Goal: Find specific page/section: Find specific page/section

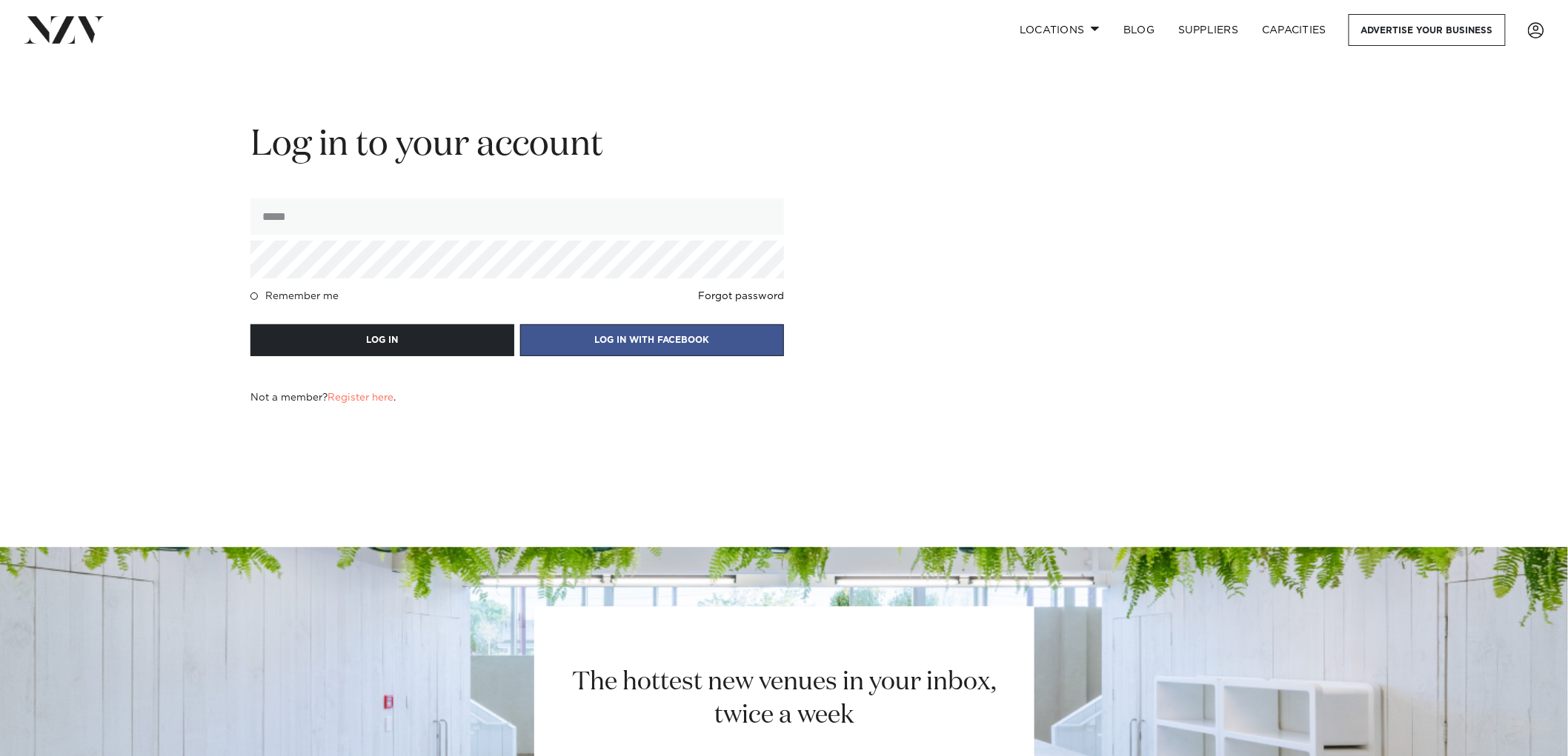
type input "**********"
click at [57, 23] on img at bounding box center [64, 29] width 81 height 27
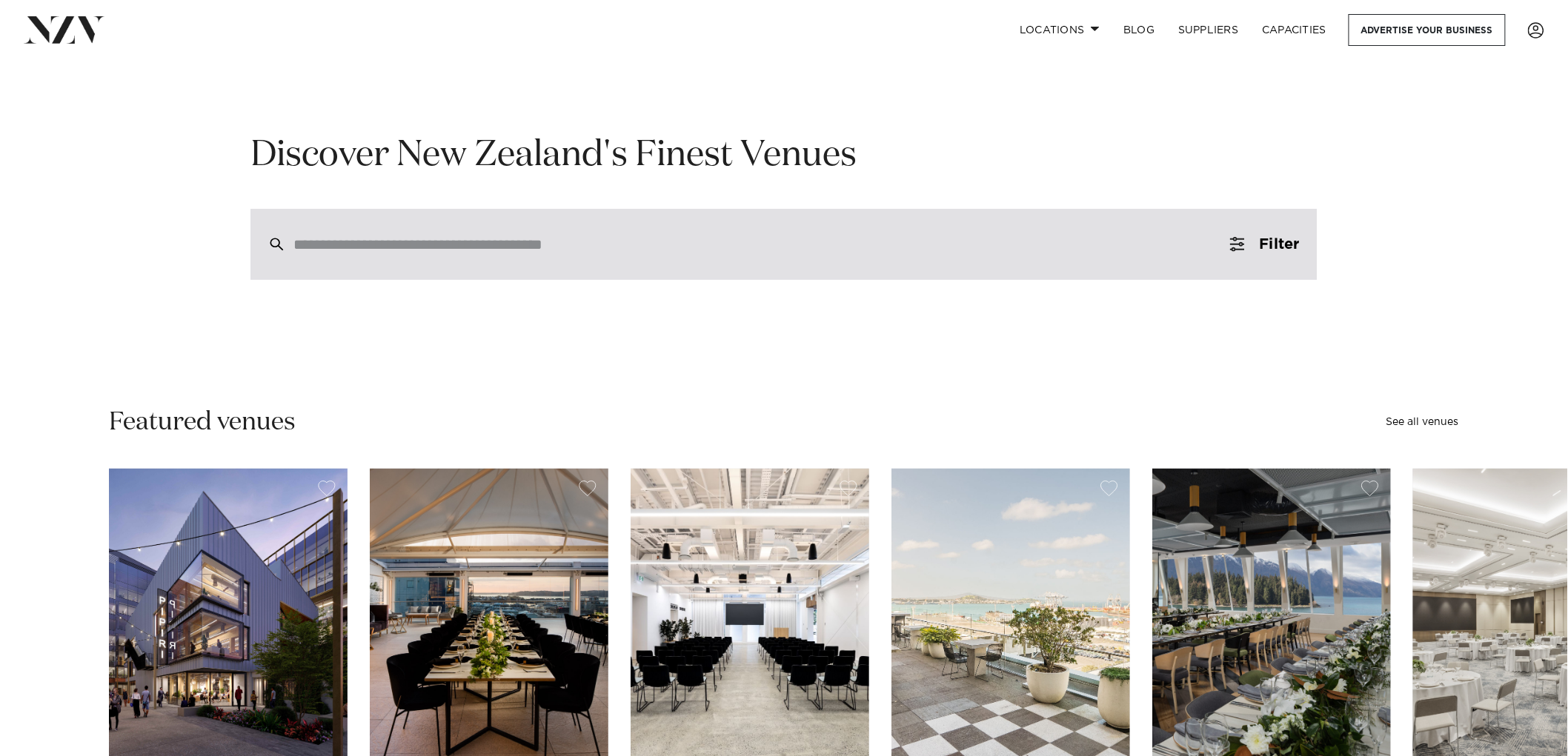
click at [388, 234] on div at bounding box center [783, 244] width 1067 height 71
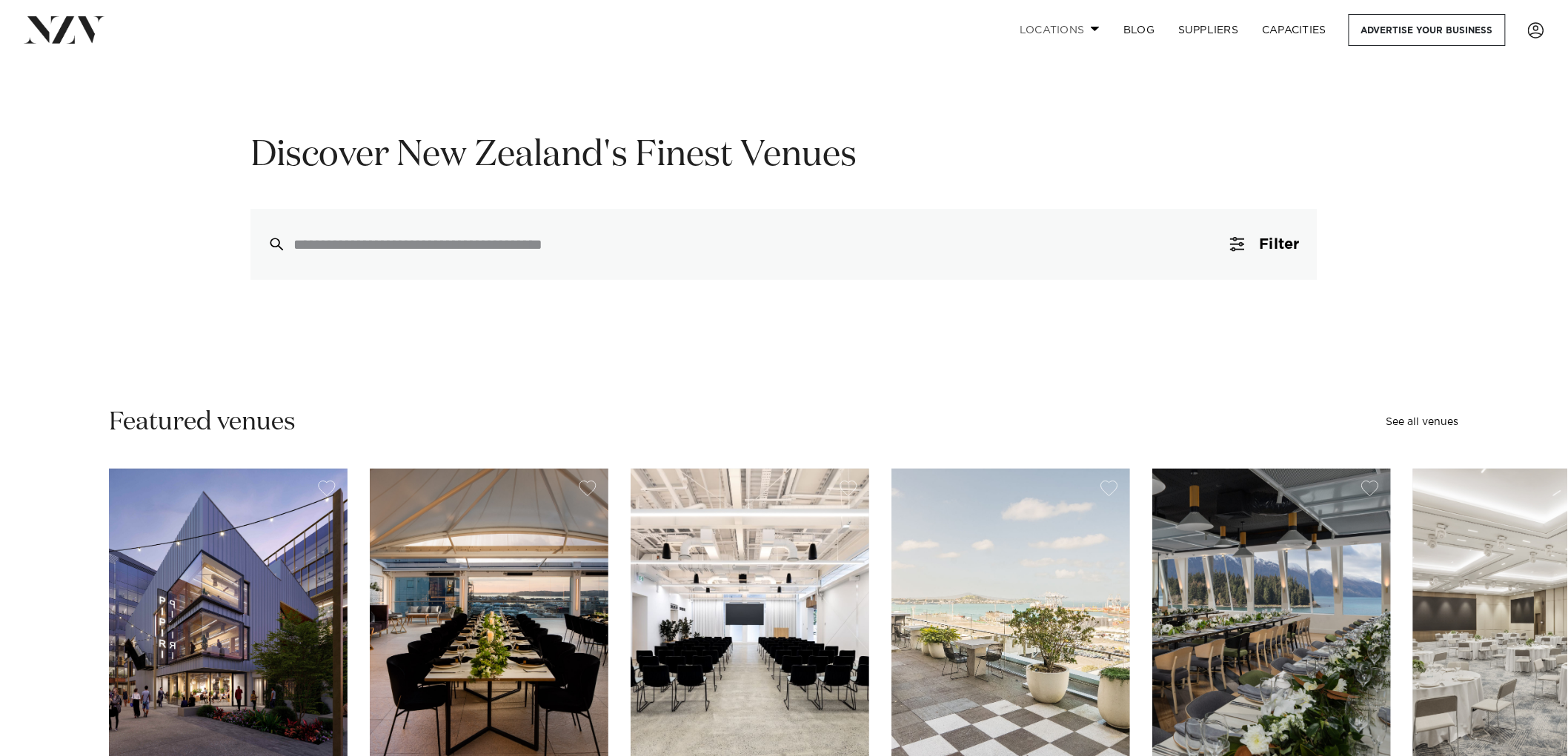
click at [1092, 25] on link "Locations" at bounding box center [1059, 30] width 104 height 32
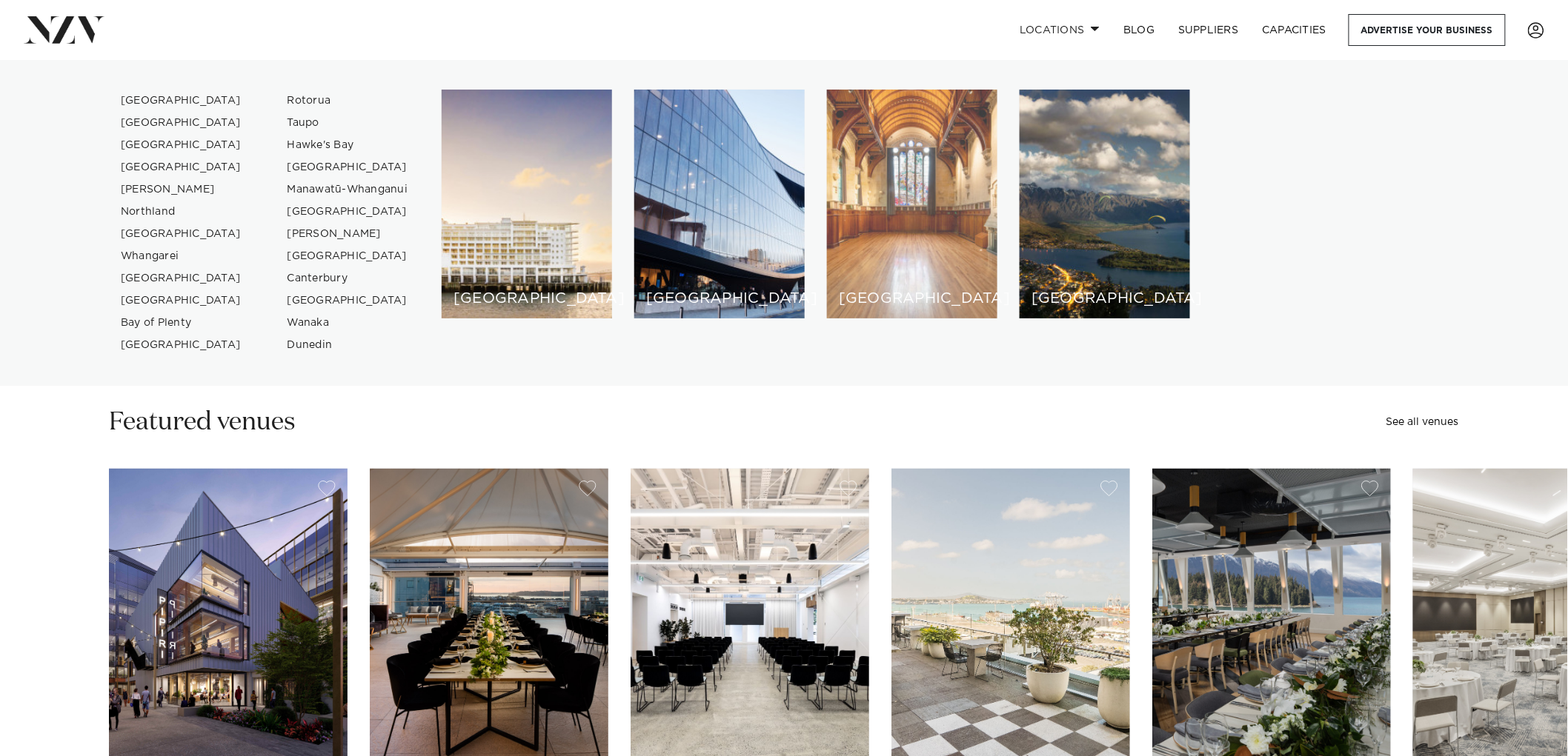
click at [919, 182] on div "[GEOGRAPHIC_DATA]" at bounding box center [912, 204] width 170 height 229
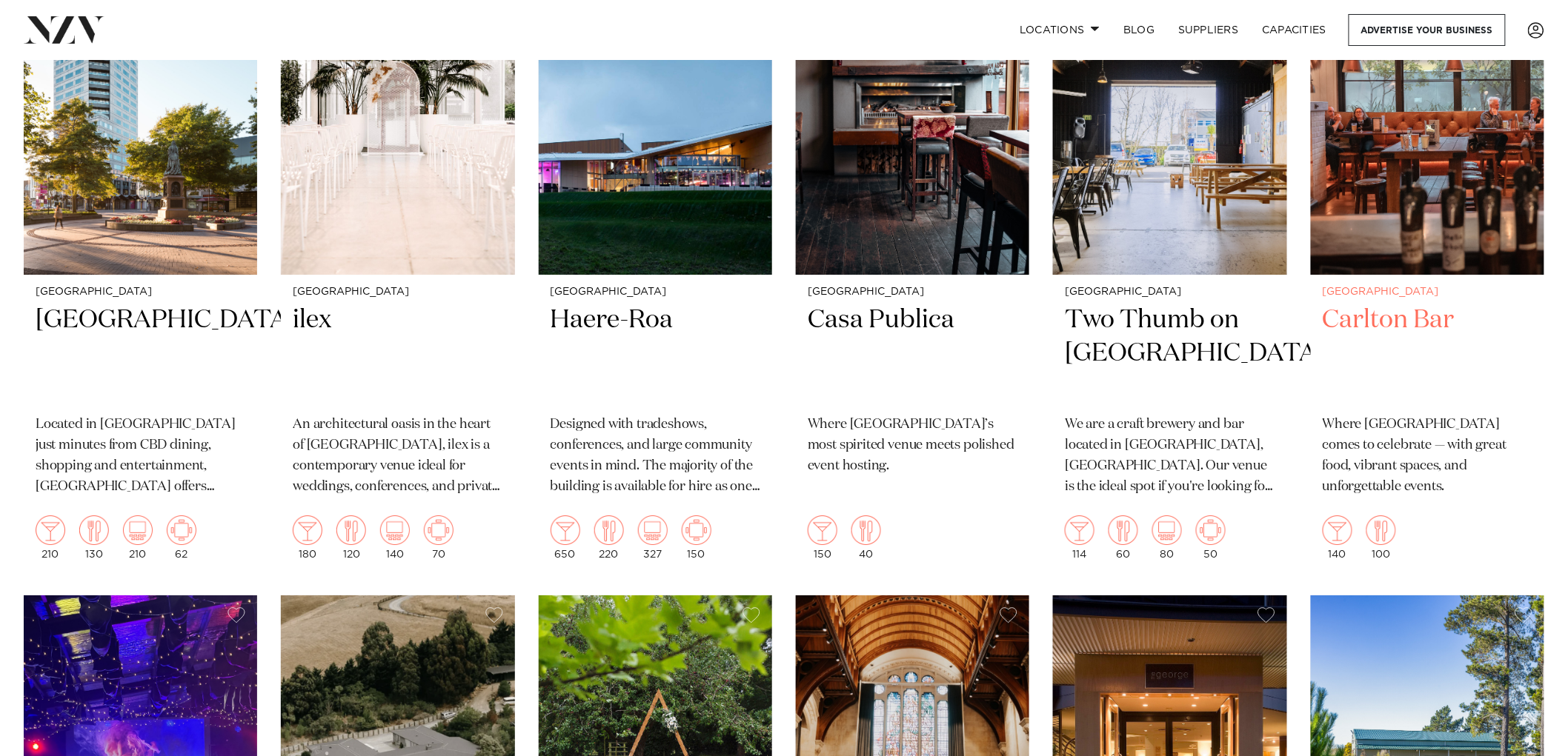
scroll to position [1892, 0]
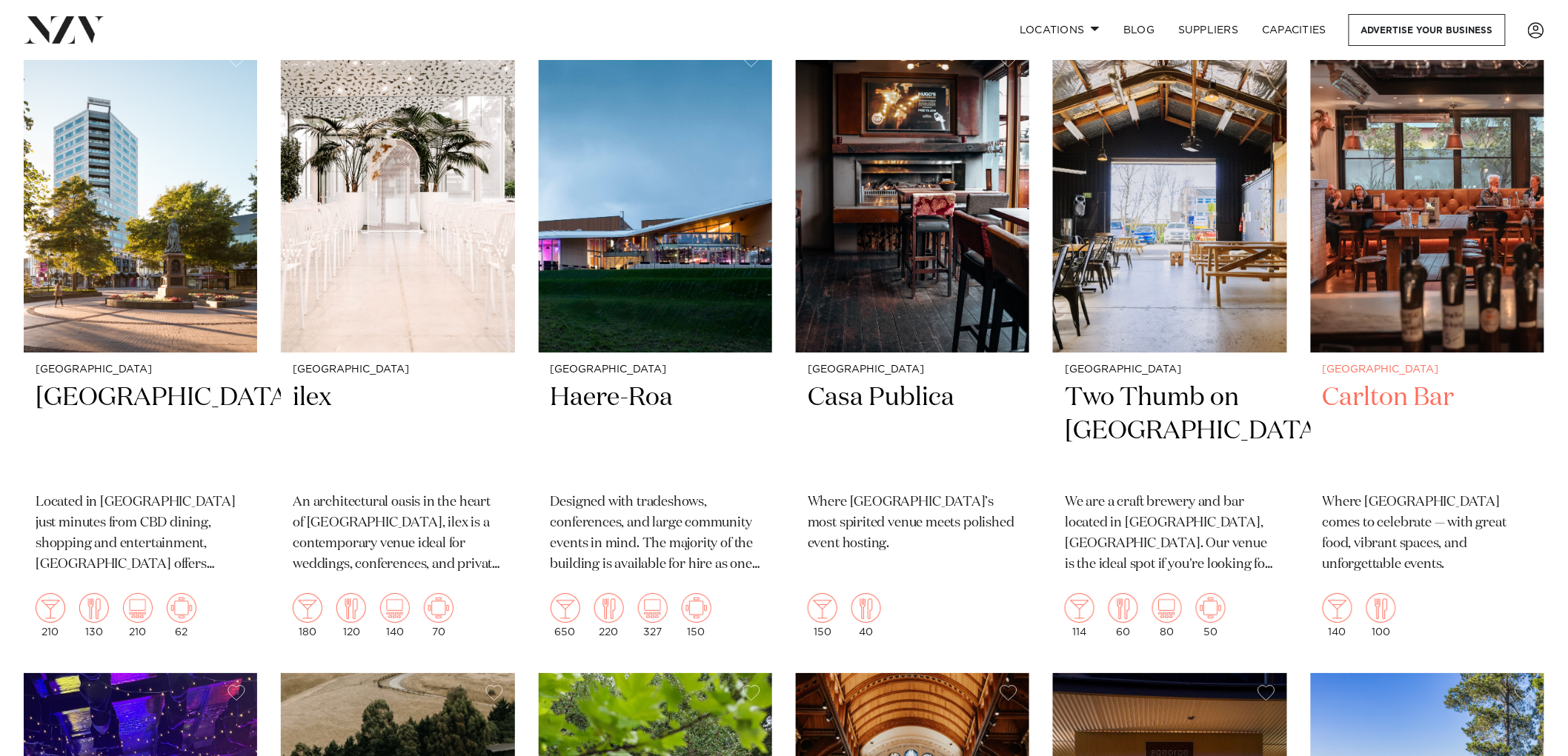
drag, startPoint x: 1397, startPoint y: 191, endPoint x: 1375, endPoint y: 191, distance: 22.0
click at [1398, 191] on img at bounding box center [1428, 195] width 233 height 314
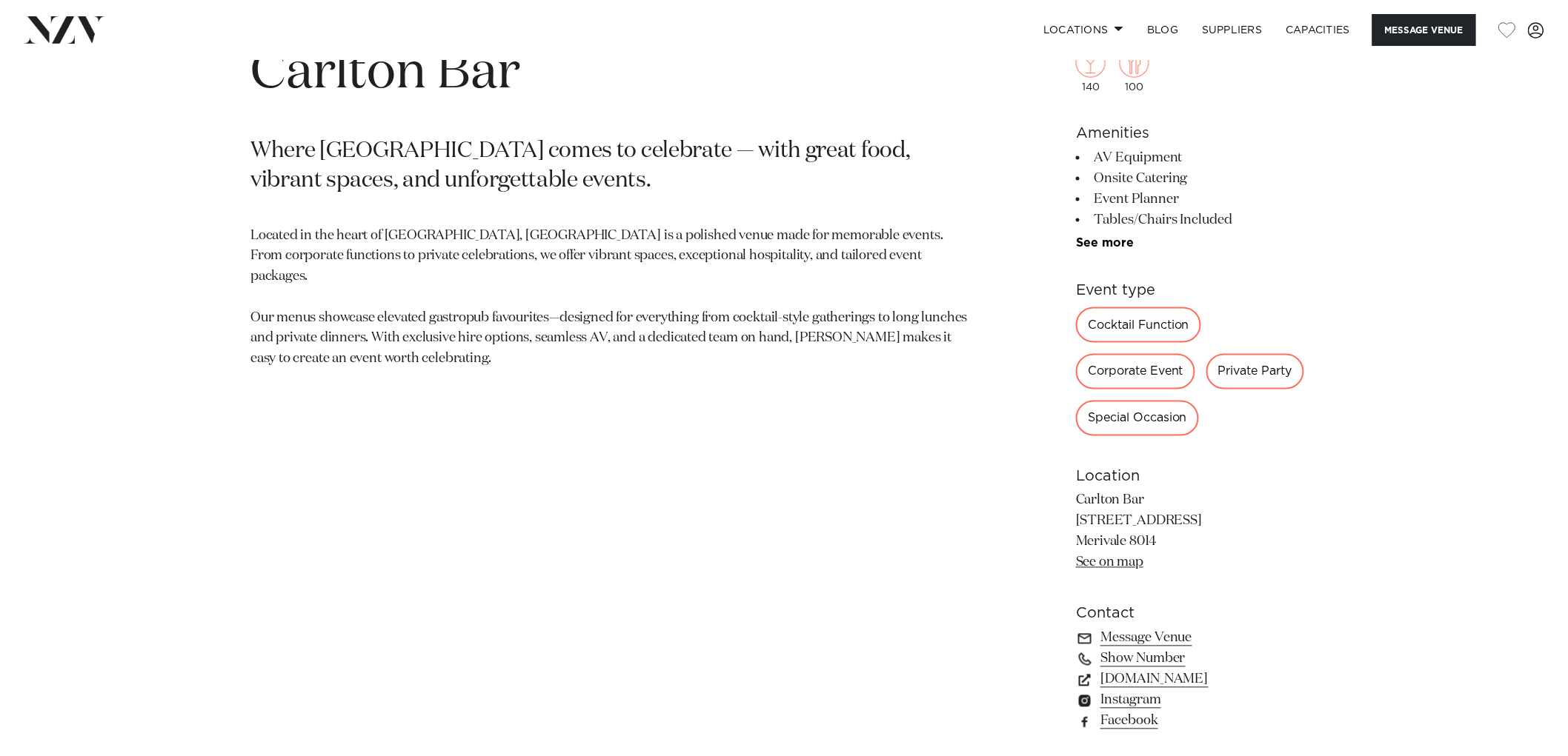
scroll to position [987, 0]
